Goal: Communication & Community: Ask a question

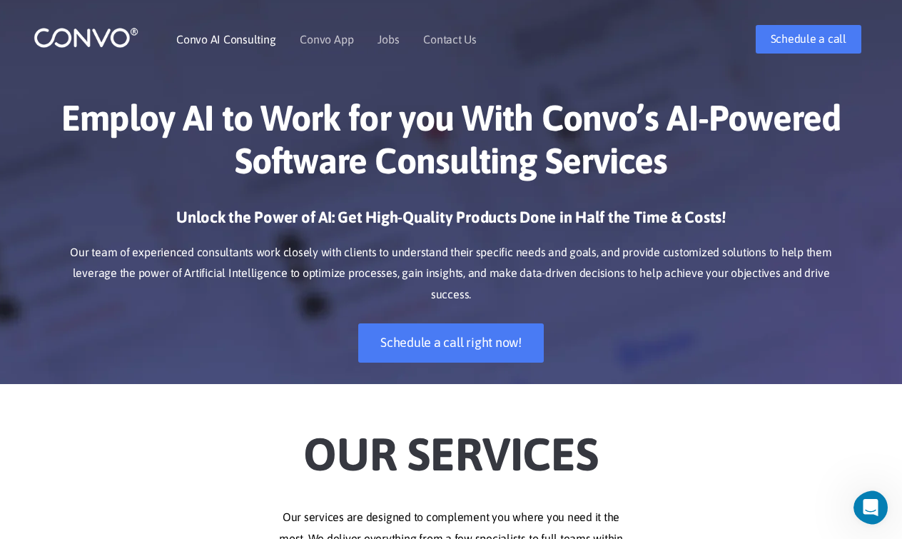
click at [230, 39] on link "Convo AI Consulting" at bounding box center [225, 39] width 99 height 11
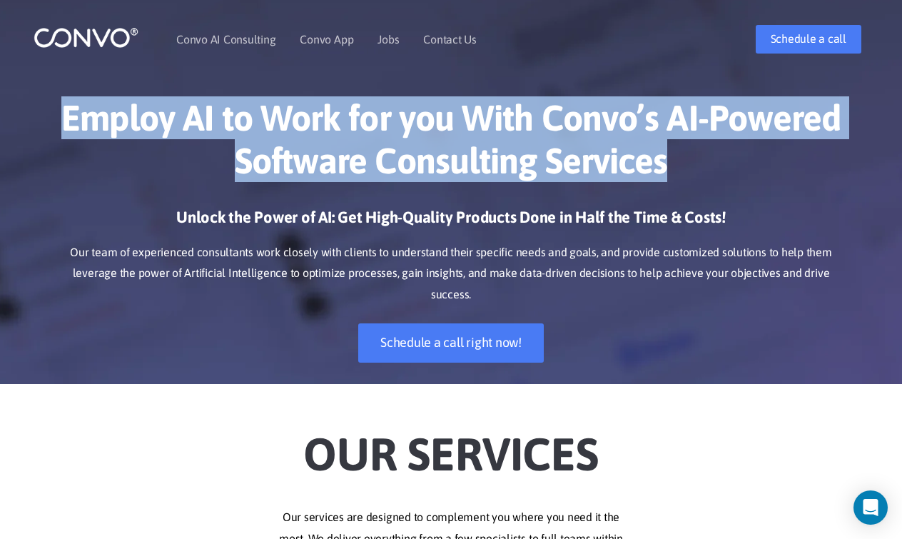
drag, startPoint x: 190, startPoint y: 181, endPoint x: 167, endPoint y: 91, distance: 93.4
click at [166, 91] on div "Employ AI to Work for you With Convo’s AI-Powered Software Consulting Services …" at bounding box center [450, 229] width 813 height 309
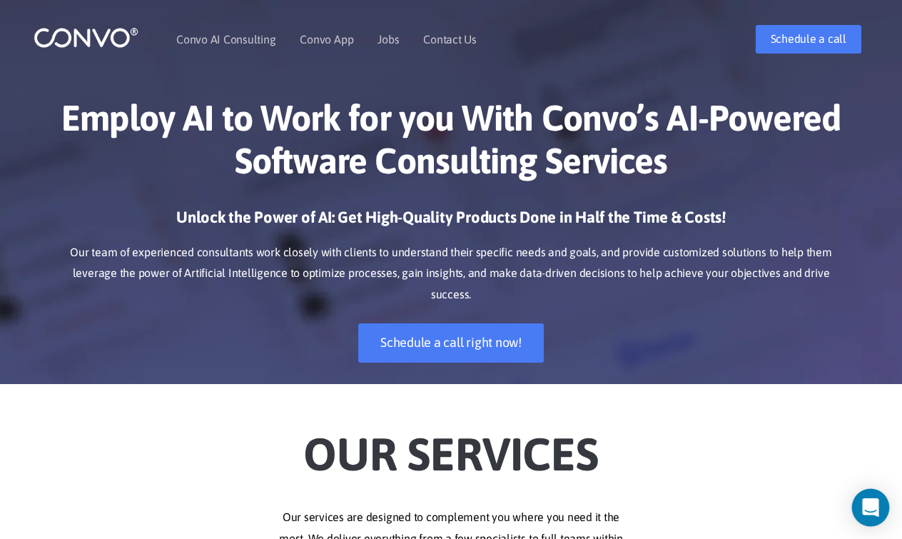
click at [865, 511] on icon "Open Intercom Messenger" at bounding box center [870, 507] width 19 height 19
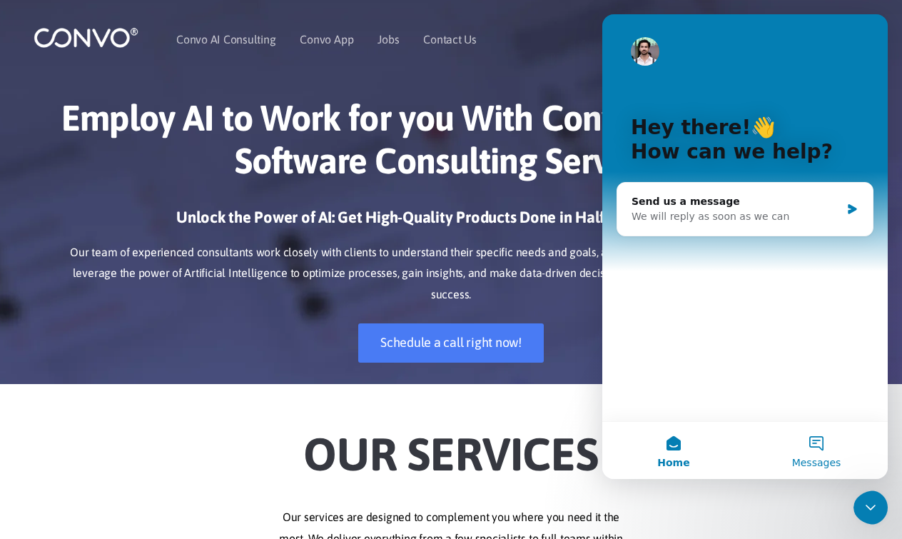
click at [817, 454] on button "Messages" at bounding box center [816, 450] width 143 height 57
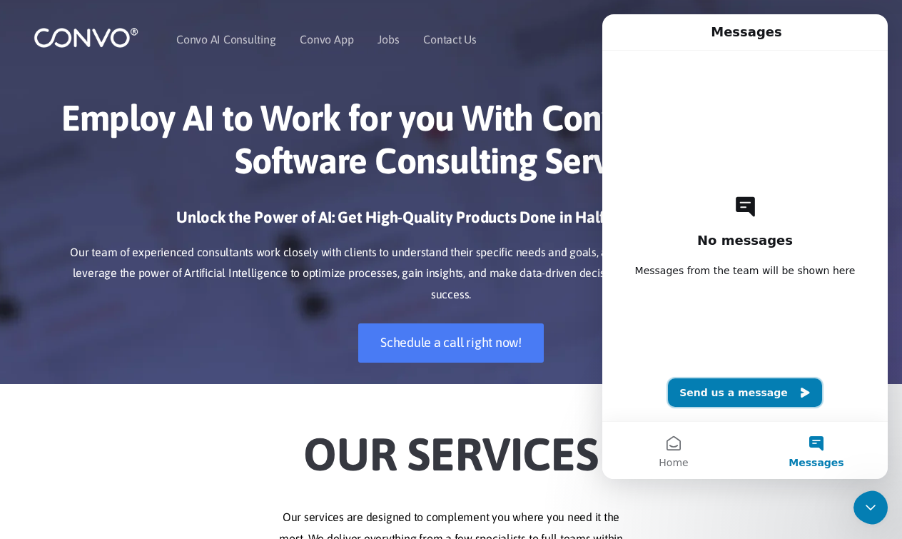
click at [738, 393] on button "Send us a message" at bounding box center [745, 392] width 154 height 29
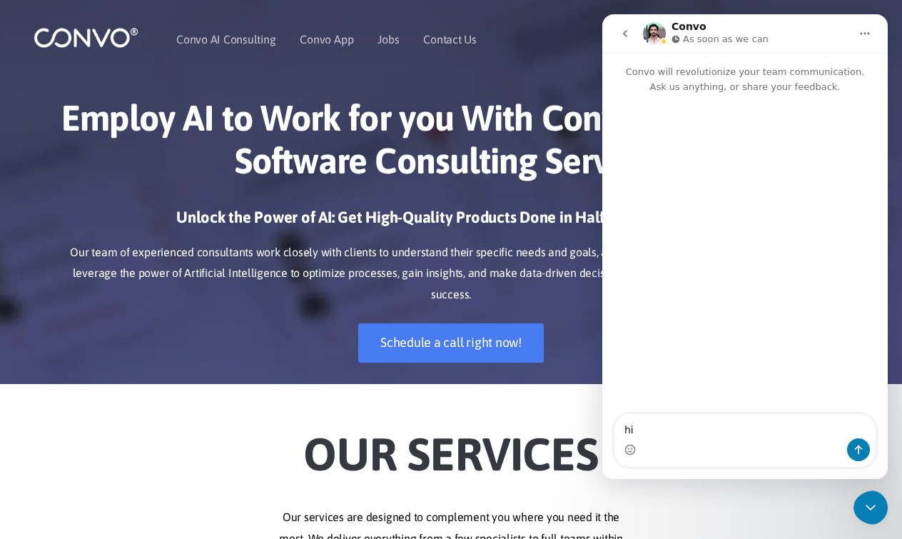
type textarea "hi"
click at [857, 454] on icon "Send a message…" at bounding box center [858, 449] width 11 height 11
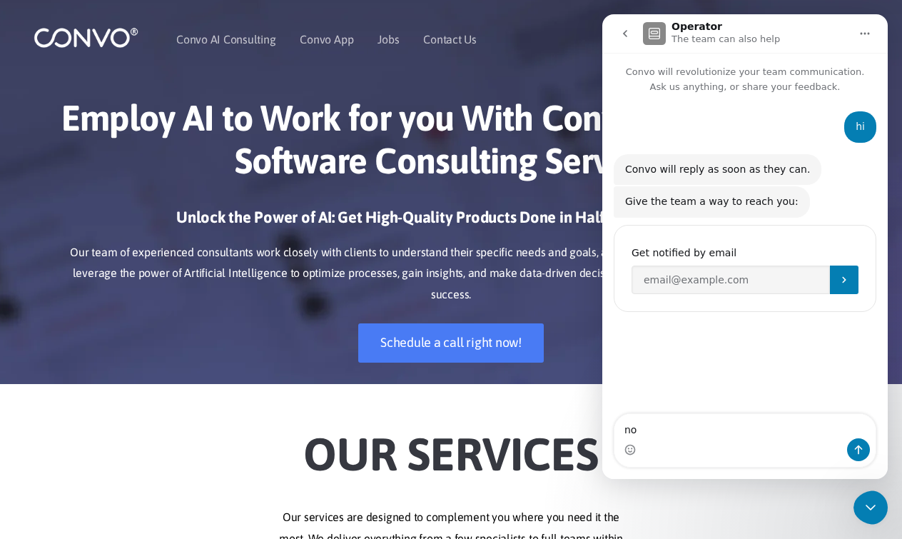
click at [846, 432] on textarea "no" at bounding box center [744, 426] width 261 height 24
type textarea "no"
click at [851, 452] on button "Send a message…" at bounding box center [858, 449] width 23 height 23
click at [628, 34] on icon "go back" at bounding box center [624, 33] width 11 height 11
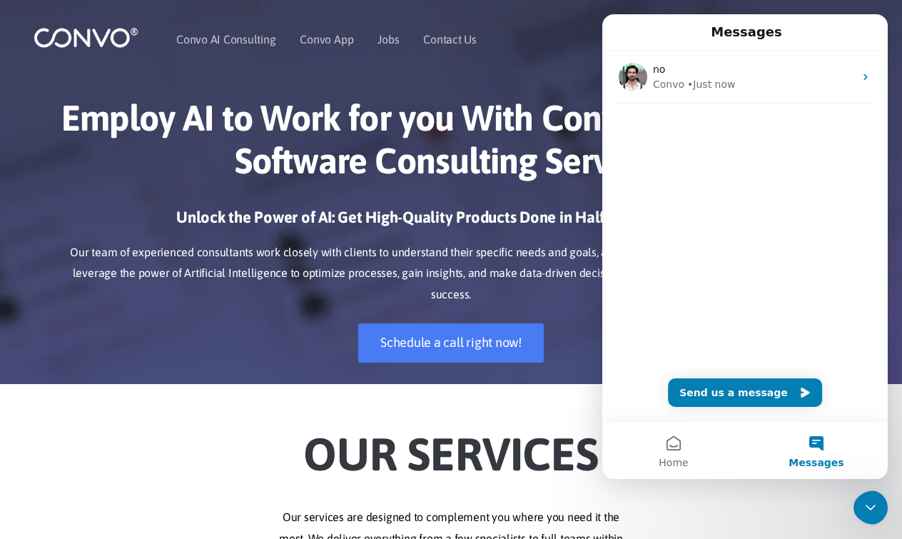
click at [588, 117] on h1 "Employ AI to Work for you With Convo’s AI-Powered Software Consulting Services" at bounding box center [451, 144] width 792 height 96
click at [656, 449] on button "Home" at bounding box center [673, 450] width 143 height 57
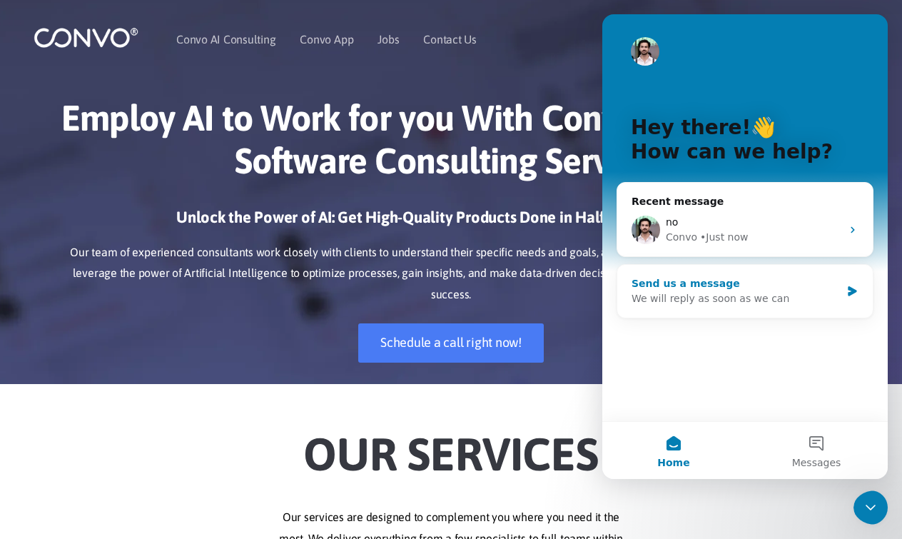
click at [666, 305] on div "We will reply as soon as we can" at bounding box center [735, 298] width 209 height 15
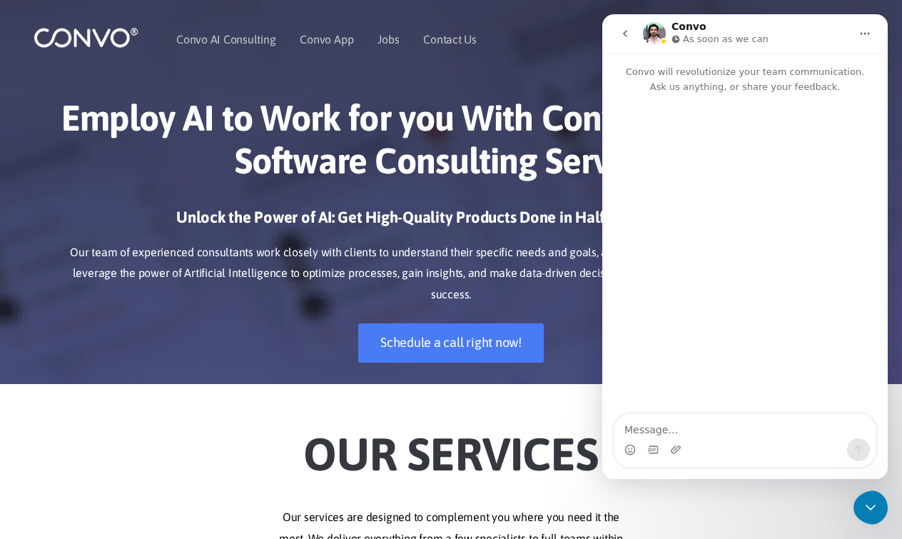
click at [564, 337] on div "Unlock the Power of AI: Get High-Quality Products Done in Half the Time & Costs…" at bounding box center [451, 295] width 792 height 177
